Goal: Complete application form: Complete application form

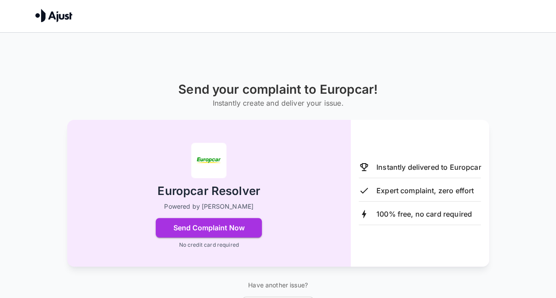
scroll to position [32, 0]
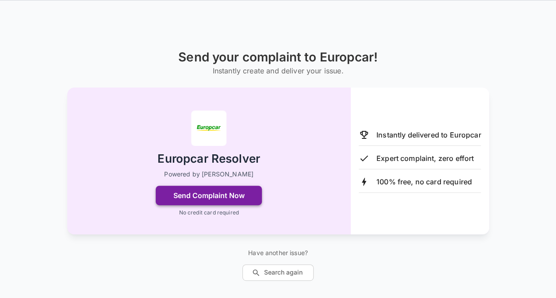
click at [201, 198] on button "Send Complaint Now" at bounding box center [209, 195] width 106 height 19
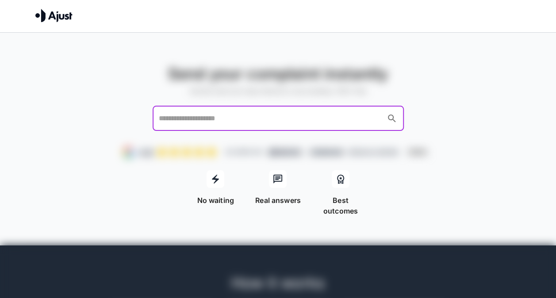
click at [208, 120] on input "text" at bounding box center [270, 118] width 226 height 17
type input "********"
click at [181, 148] on li "Europcar" at bounding box center [287, 143] width 234 height 11
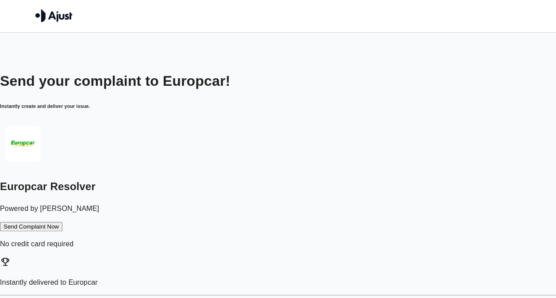
click at [62, 227] on button "Send Complaint Now" at bounding box center [31, 226] width 62 height 9
